Goal: Task Accomplishment & Management: Use online tool/utility

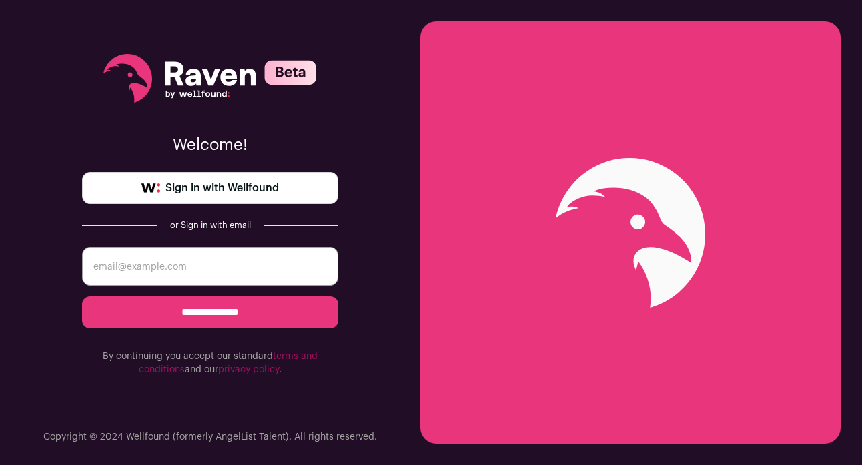
type input "bryankerrigan@gmail.com"
click at [268, 199] on link "Sign in with Wellfound" at bounding box center [210, 188] width 256 height 32
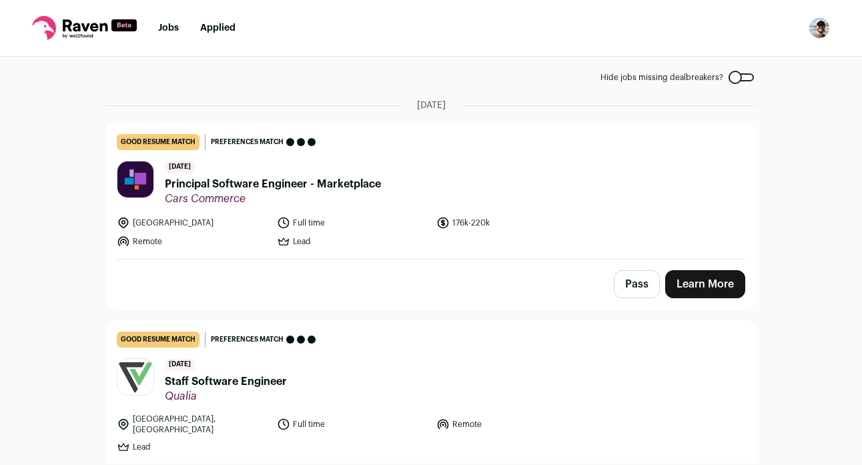
scroll to position [64, 0]
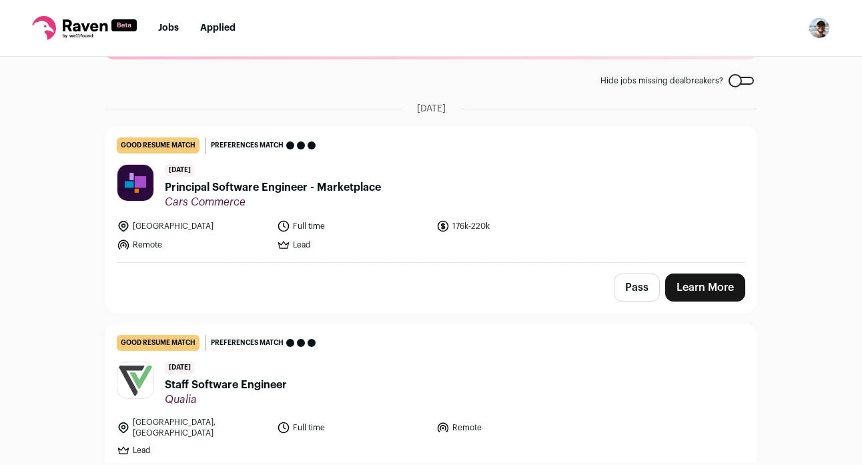
click at [272, 186] on span "Principal Software Engineer - Marketplace" at bounding box center [273, 188] width 216 height 16
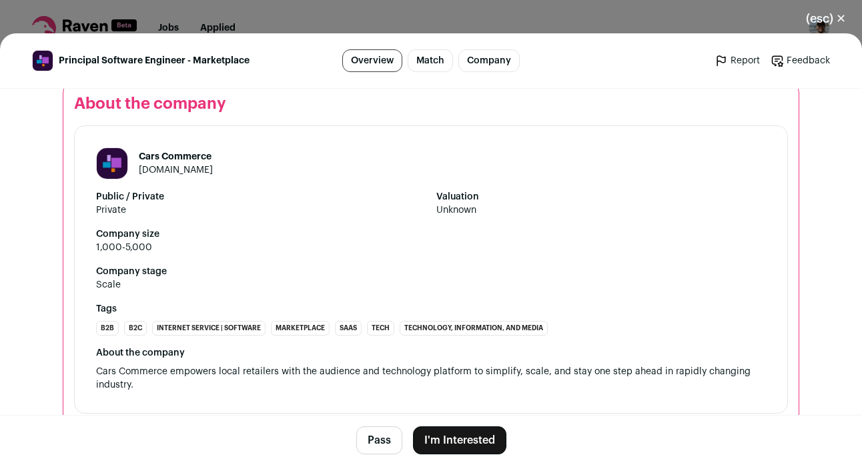
scroll to position [1936, 0]
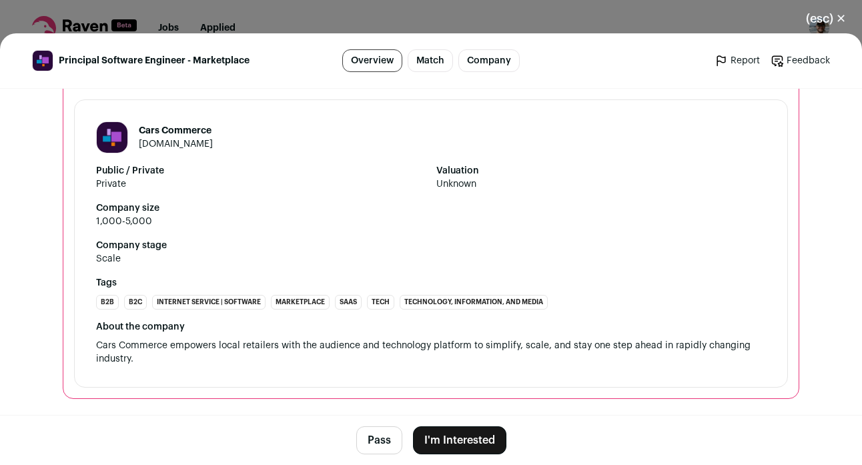
click at [841, 17] on button "(esc) ✕" at bounding box center [826, 18] width 72 height 29
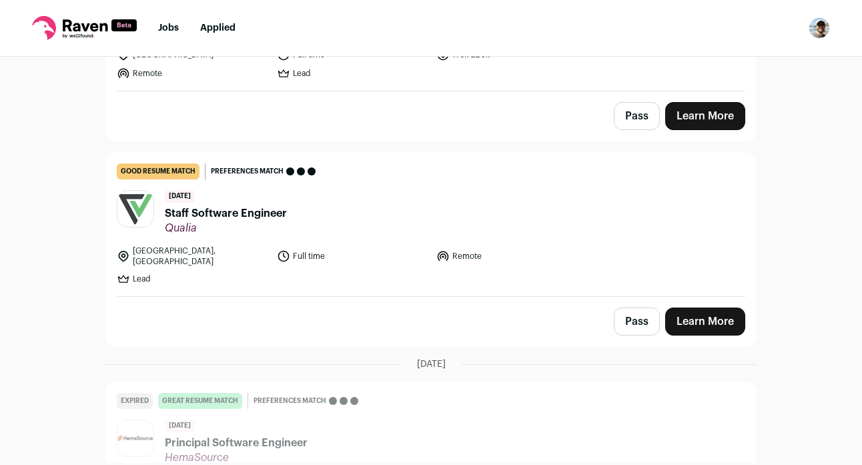
scroll to position [238, 0]
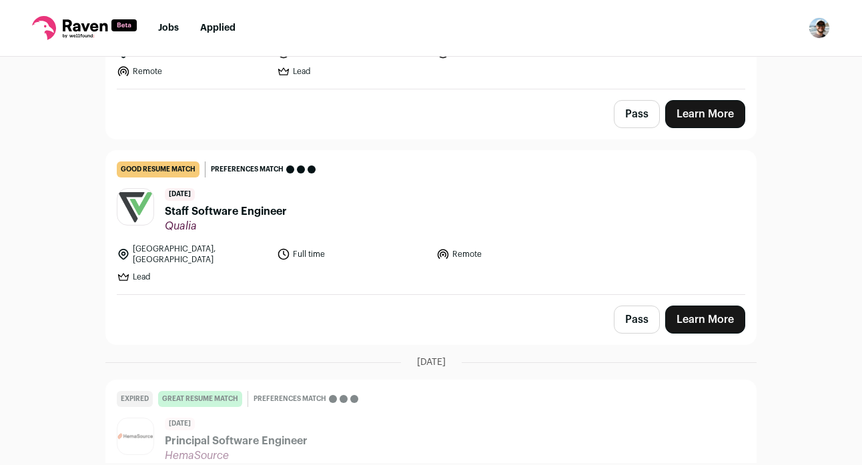
click at [270, 214] on span "Staff Software Engineer" at bounding box center [226, 212] width 122 height 16
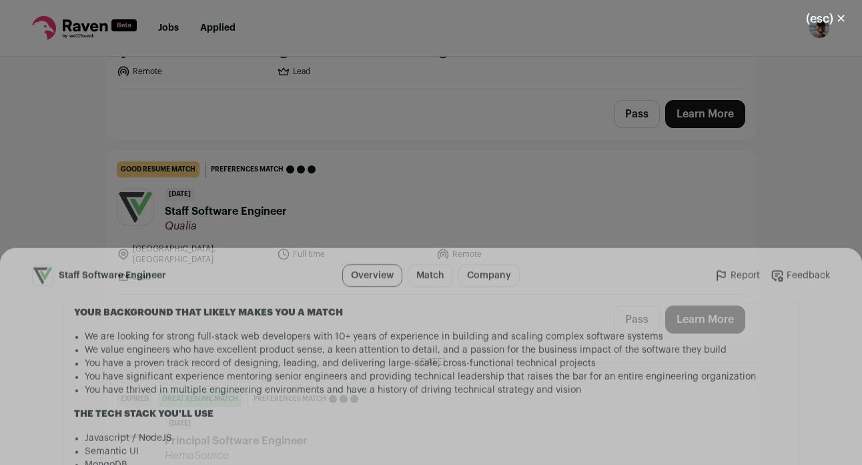
scroll to position [1088, 0]
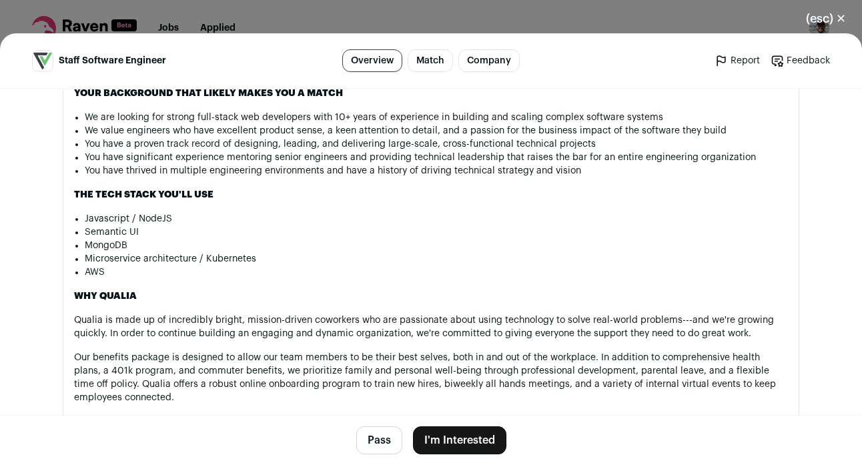
click at [382, 441] on button "Pass" at bounding box center [379, 441] width 46 height 28
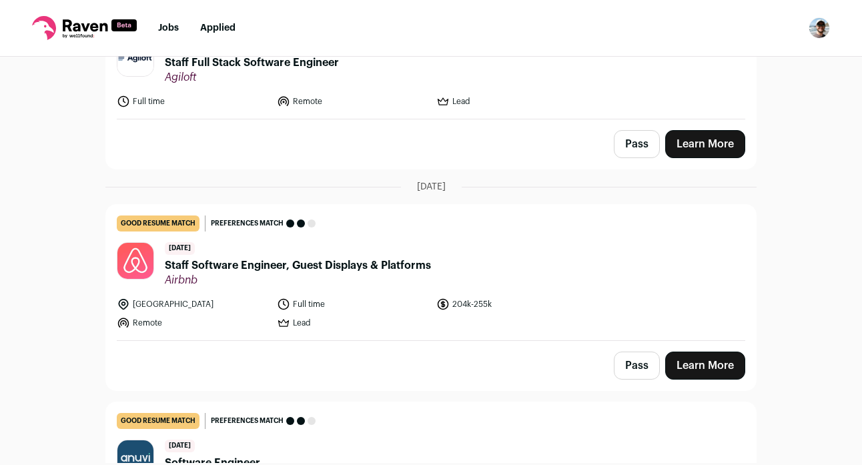
scroll to position [846, 0]
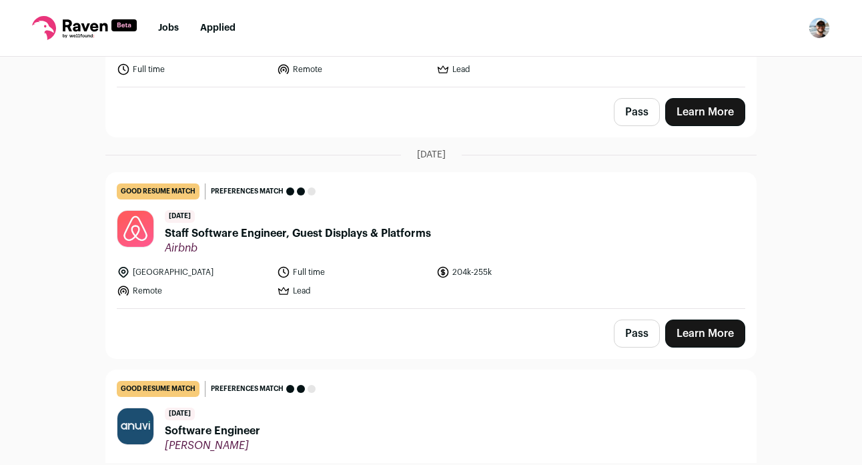
click at [649, 323] on button "Pass" at bounding box center [637, 334] width 46 height 28
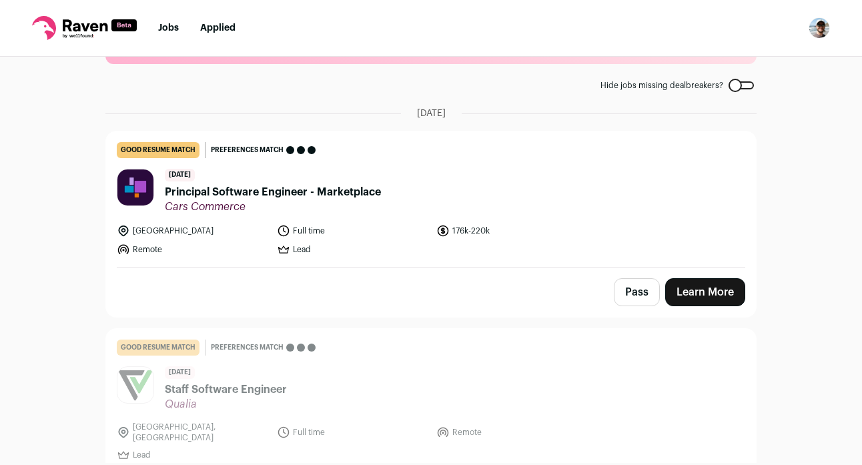
scroll to position [51, 0]
